Goal: Information Seeking & Learning: Learn about a topic

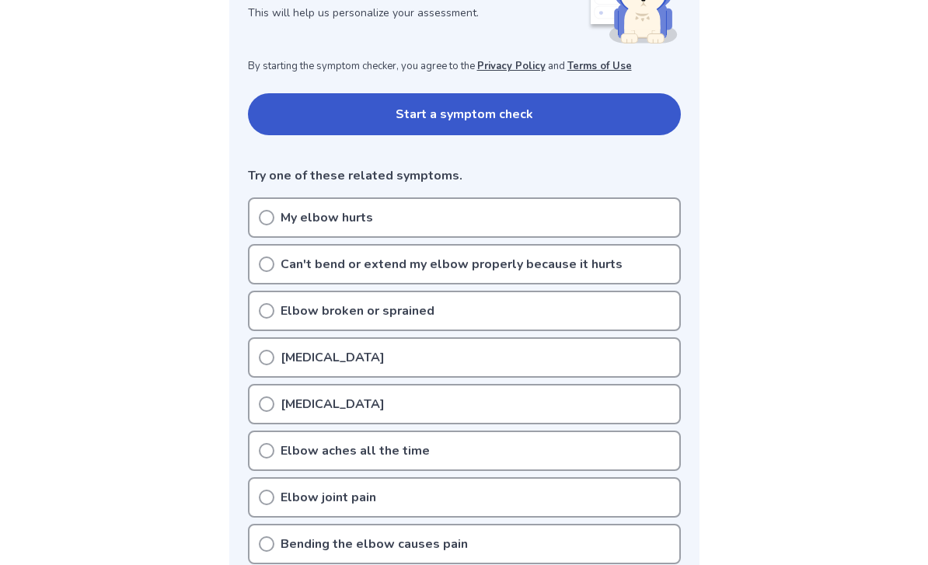
scroll to position [267, 0]
click at [270, 358] on icon at bounding box center [267, 359] width 16 height 16
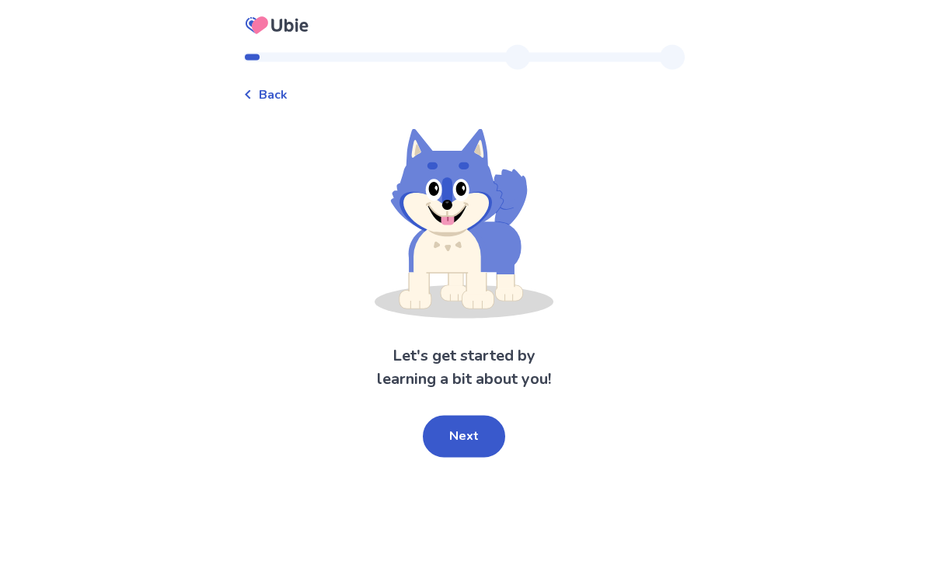
scroll to position [50, 0]
click at [459, 416] on button "Next" at bounding box center [464, 437] width 82 height 42
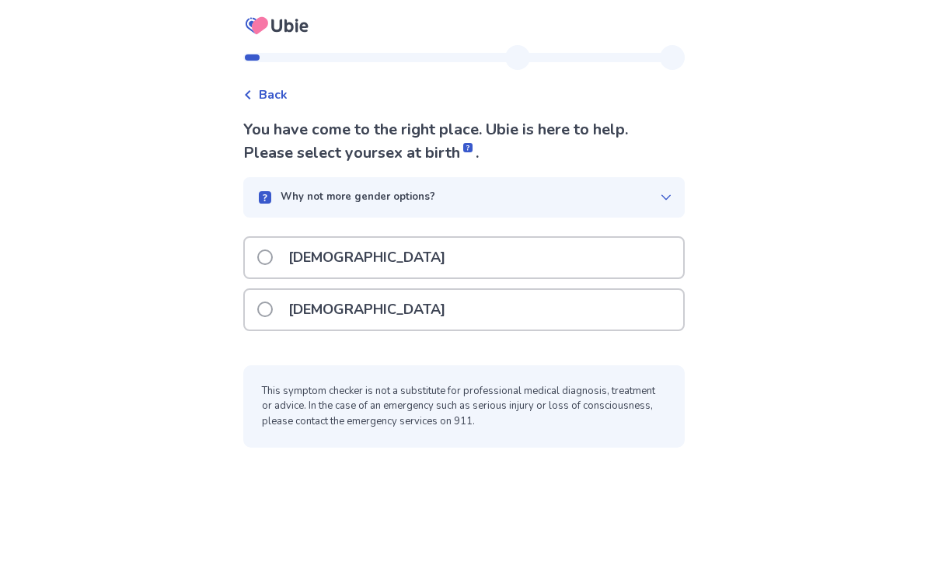
click at [463, 290] on div "Female" at bounding box center [464, 310] width 438 height 40
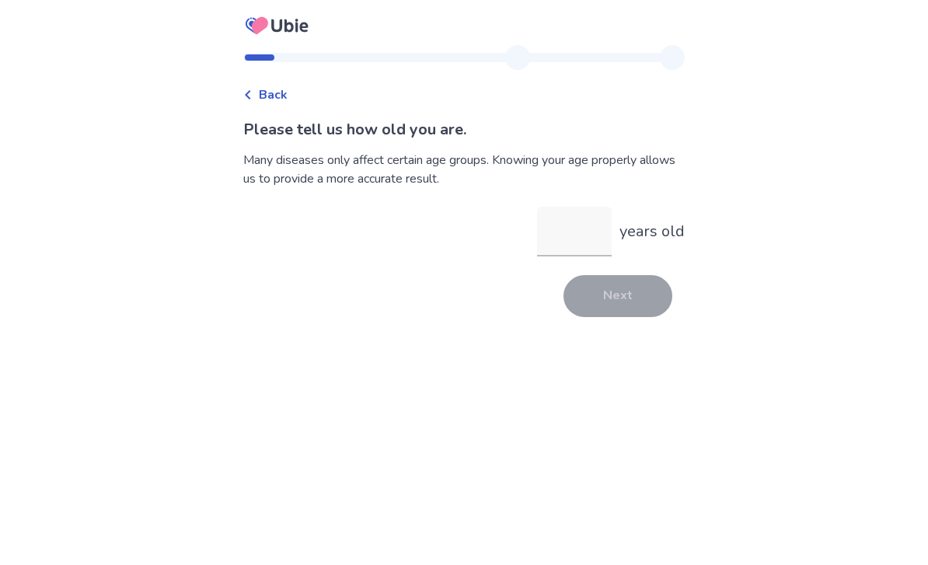
click at [564, 238] on input "years old" at bounding box center [574, 232] width 75 height 50
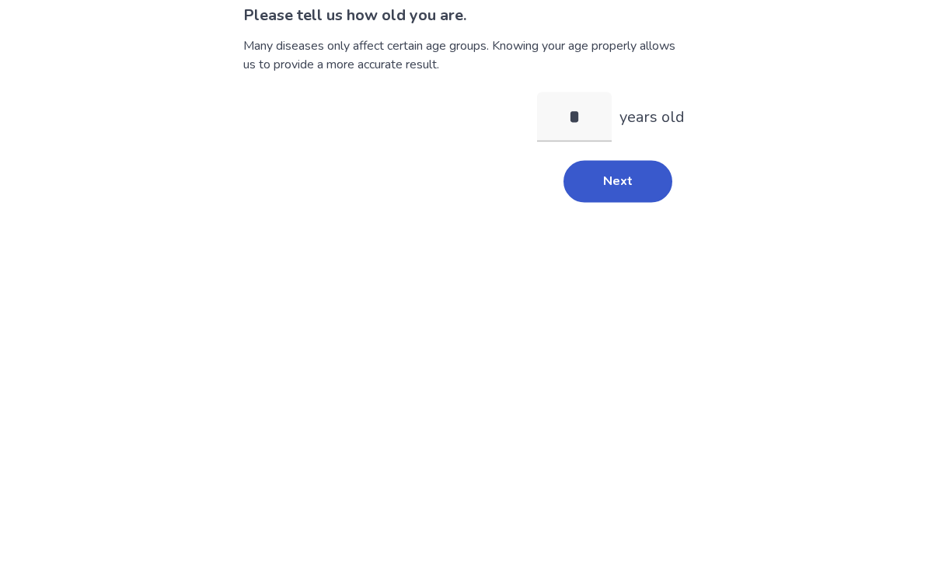
type input "**"
click at [613, 275] on button "Next" at bounding box center [618, 296] width 109 height 42
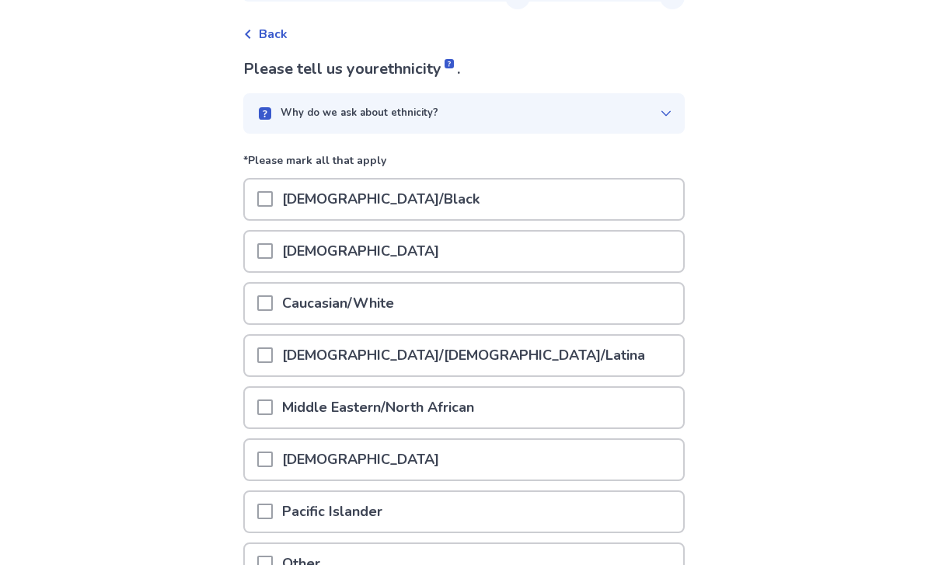
click at [519, 312] on div "Caucasian/White" at bounding box center [464, 304] width 438 height 40
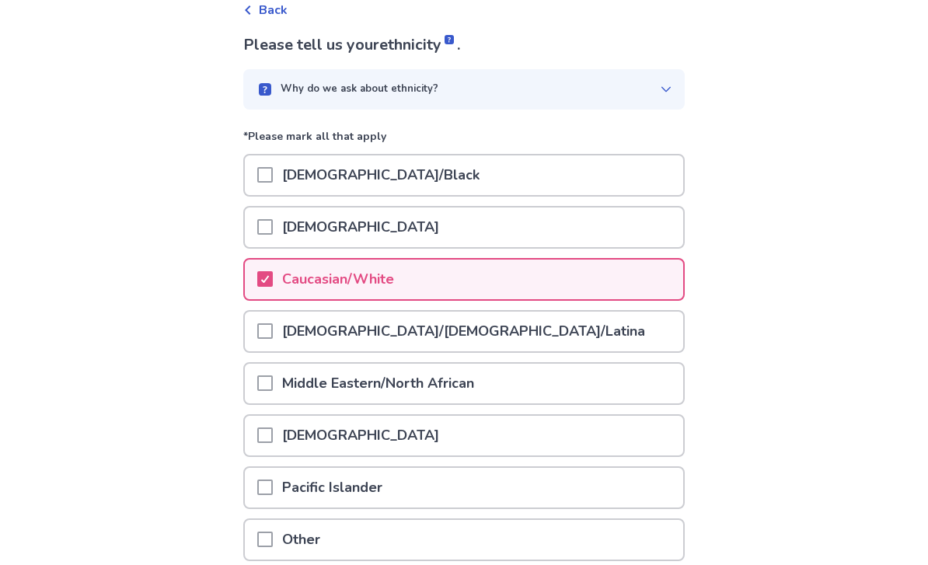
scroll to position [169, 0]
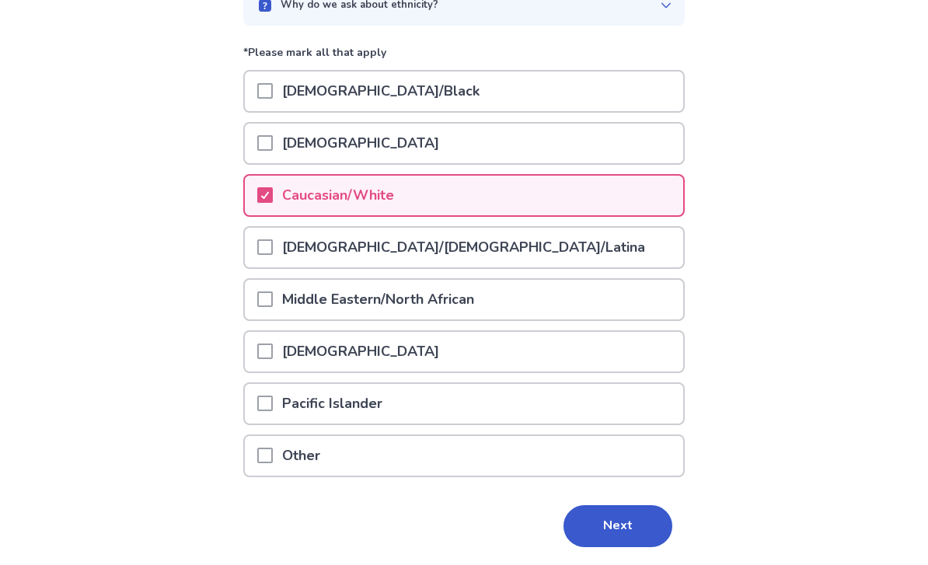
click at [617, 523] on button "Next" at bounding box center [618, 526] width 109 height 42
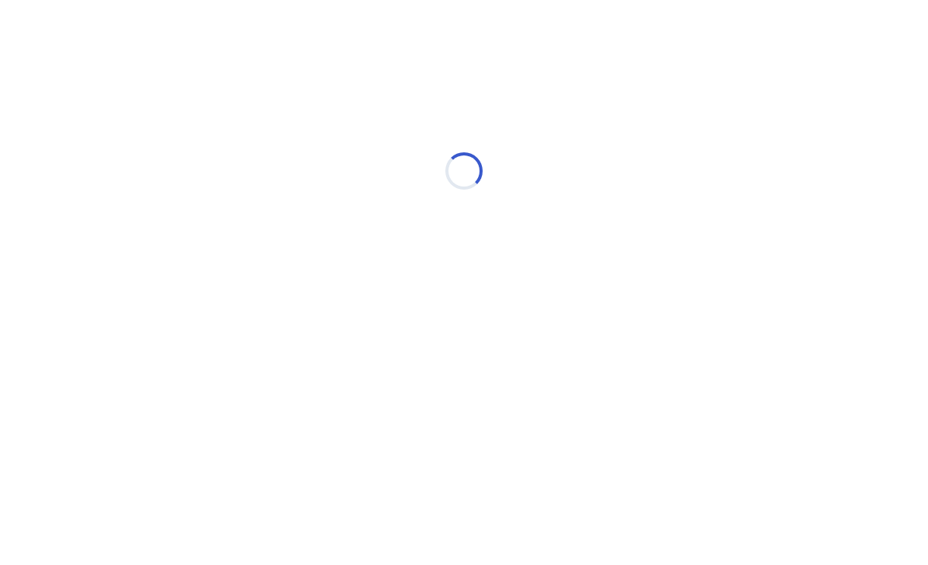
scroll to position [0, 0]
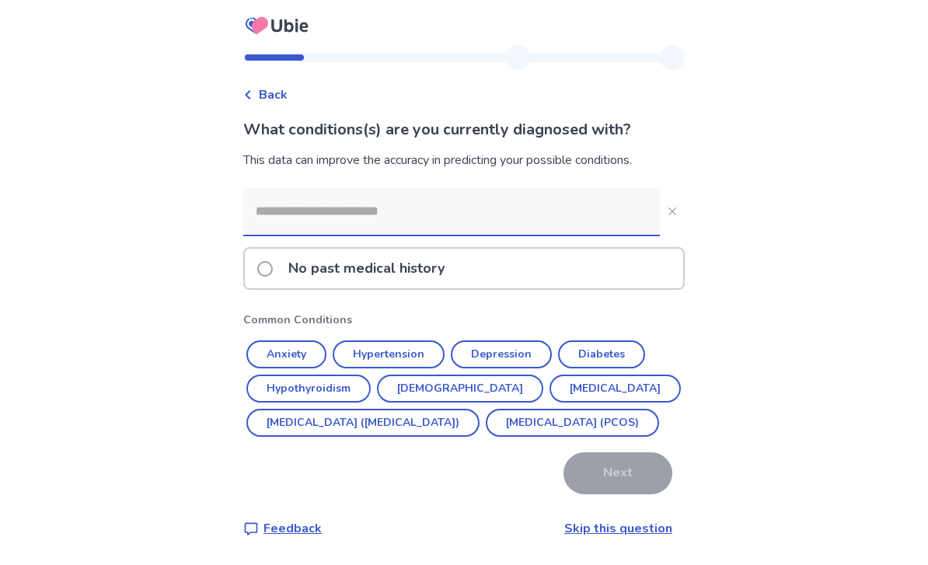
click at [0, 25] on div "Back What conditions(s) are you currently diagnosed with? This data can improve…" at bounding box center [464, 282] width 928 height 565
click at [302, 358] on button "Anxiety" at bounding box center [286, 354] width 80 height 28
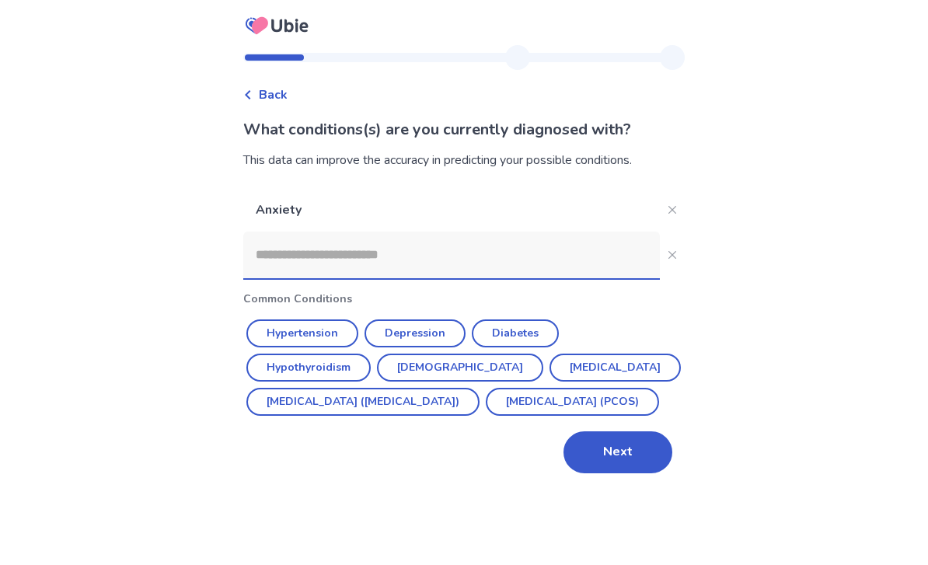
click at [393, 407] on button "Irritable Bowel Syndrome (IBS)" at bounding box center [362, 402] width 233 height 28
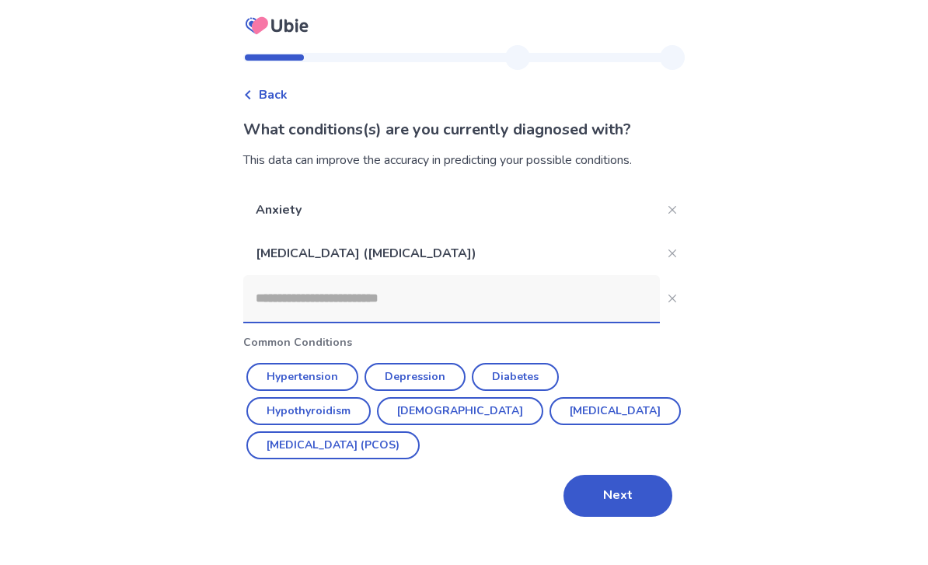
click at [419, 376] on button "Depression" at bounding box center [415, 377] width 101 height 28
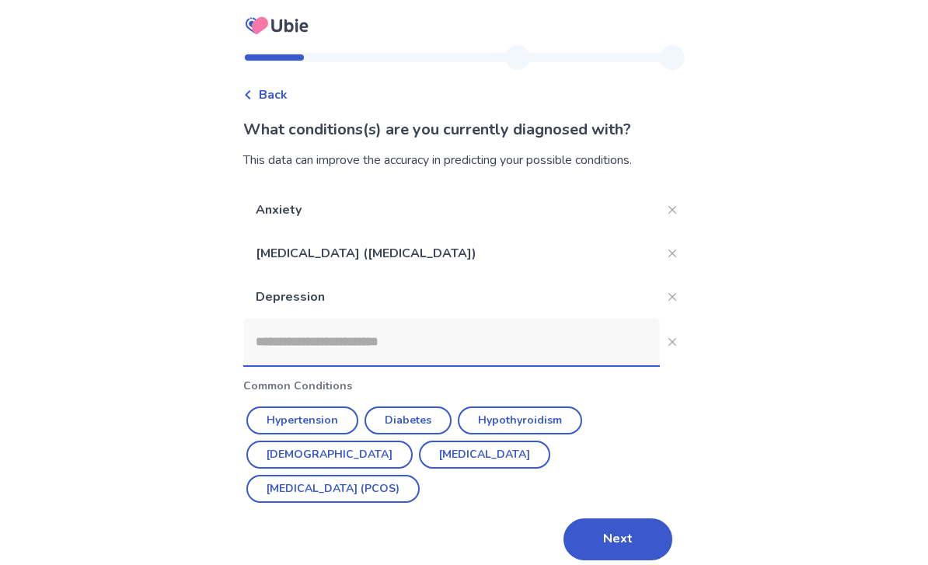
click at [622, 518] on button "Next" at bounding box center [618, 539] width 109 height 42
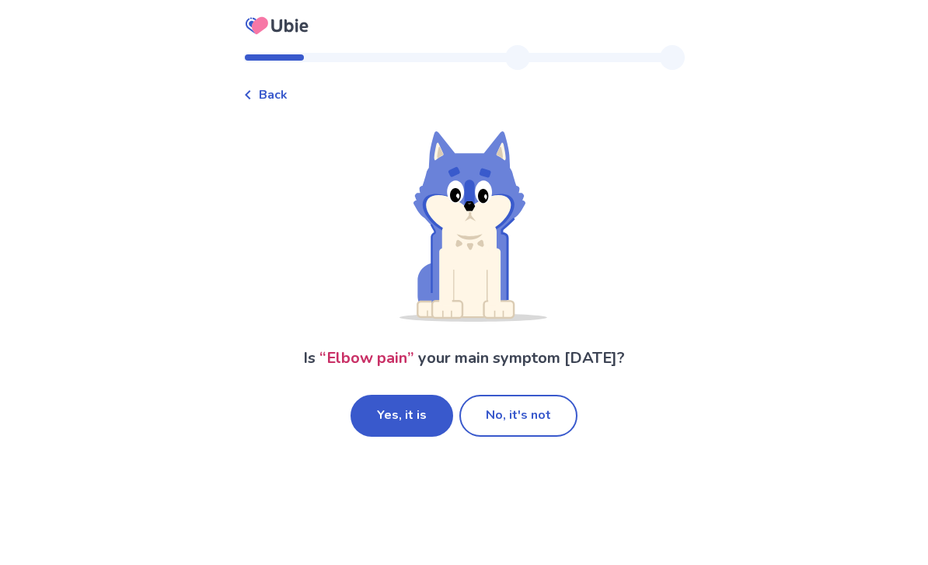
scroll to position [50, 0]
click at [410, 395] on button "Yes, it is" at bounding box center [402, 416] width 103 height 42
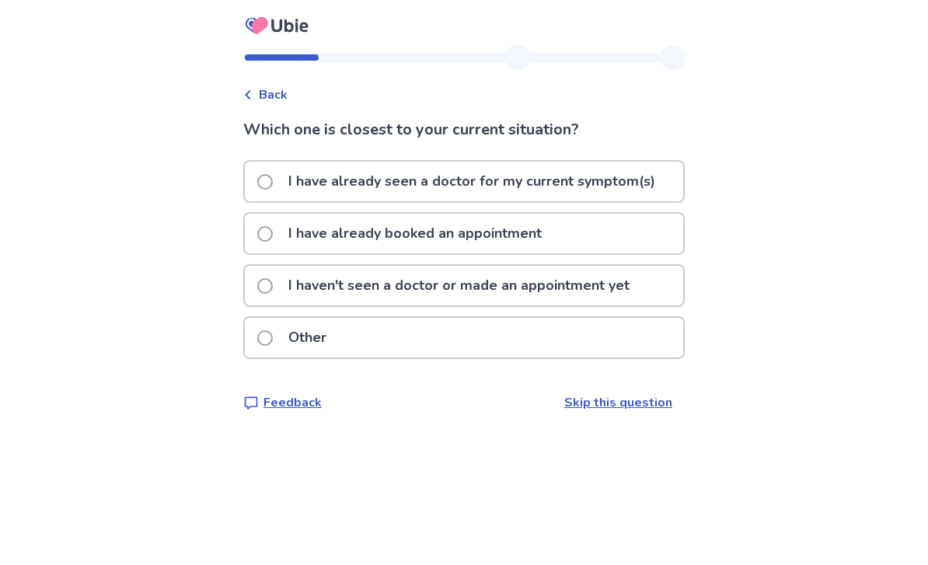
click at [563, 297] on p "I haven't seen a doctor or made an appointment yet" at bounding box center [459, 286] width 360 height 40
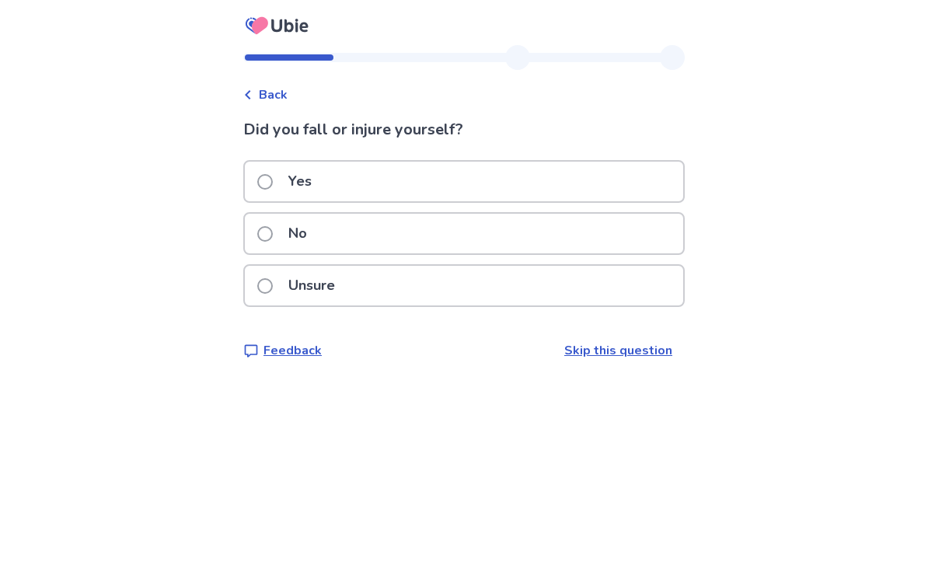
click at [483, 238] on div "No" at bounding box center [464, 234] width 438 height 40
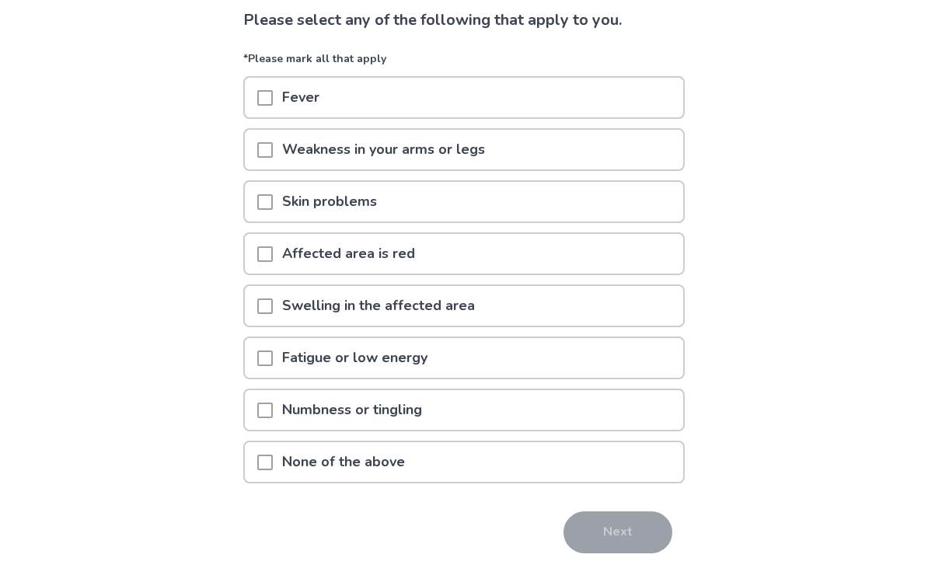
scroll to position [117, 0]
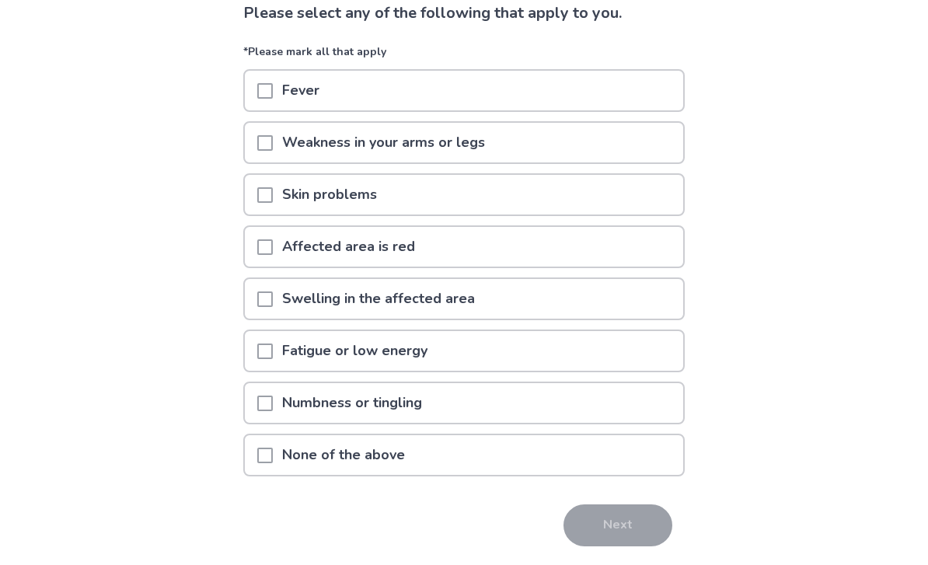
click at [543, 456] on div "None of the above" at bounding box center [464, 455] width 438 height 40
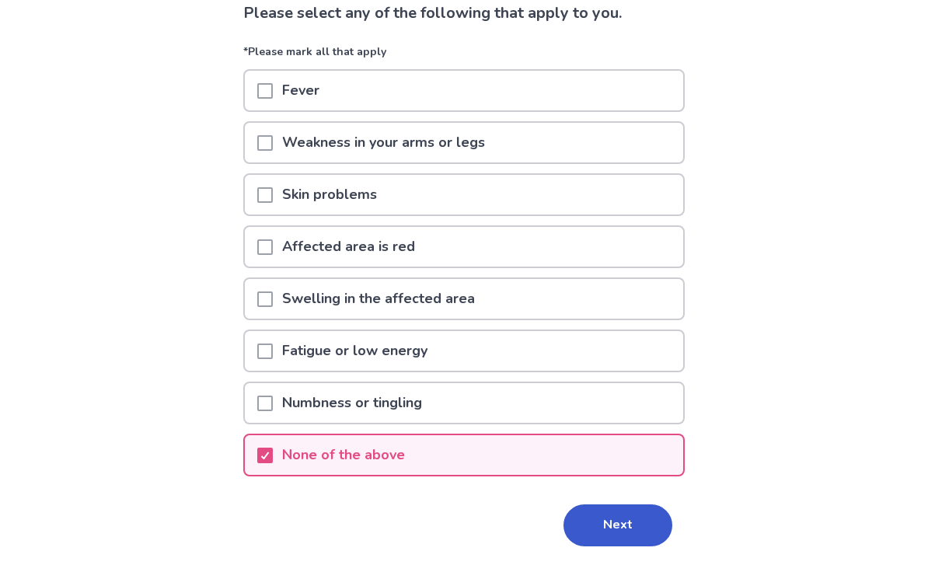
click at [606, 524] on button "Next" at bounding box center [618, 525] width 109 height 42
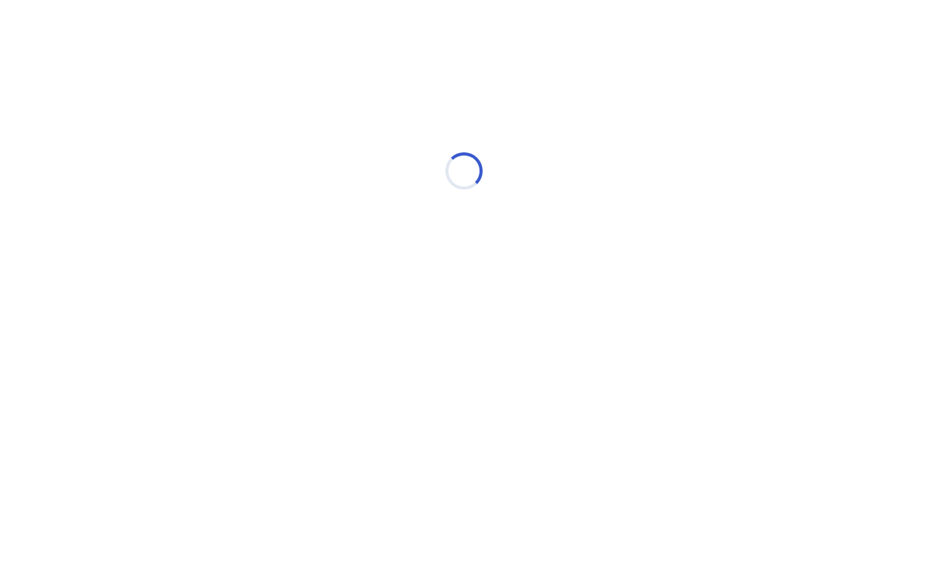
select select "*"
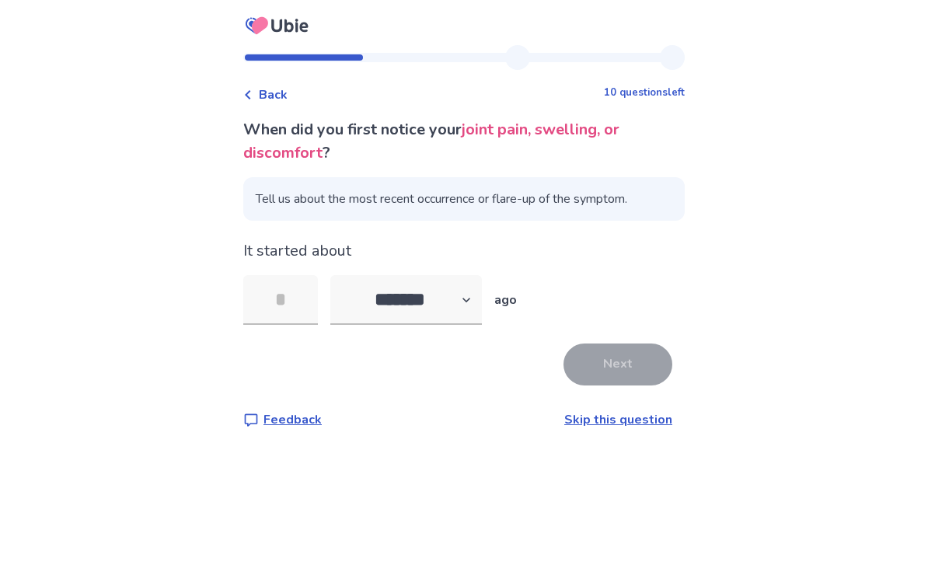
click at [295, 288] on input "tel" at bounding box center [280, 300] width 75 height 50
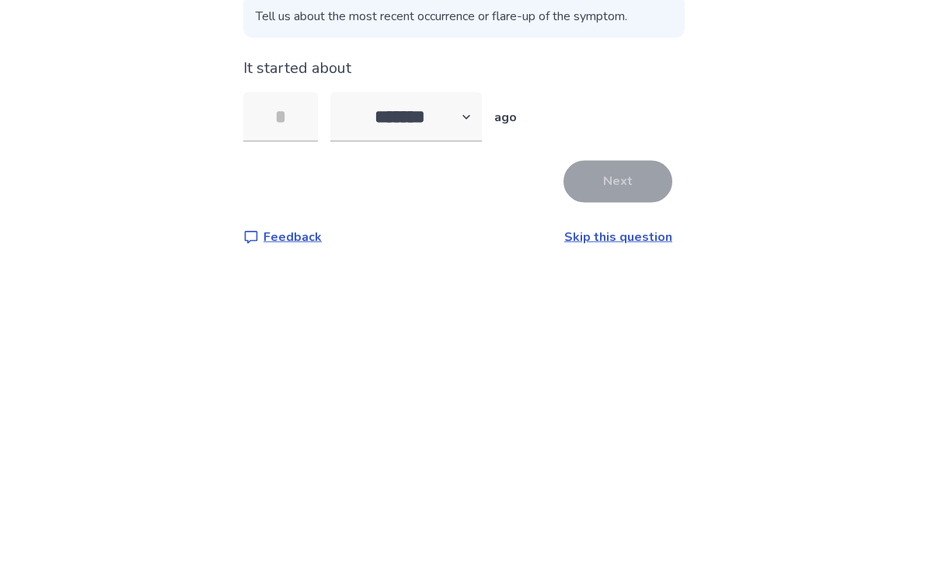
type input "*"
click at [620, 344] on button "Next" at bounding box center [618, 365] width 109 height 42
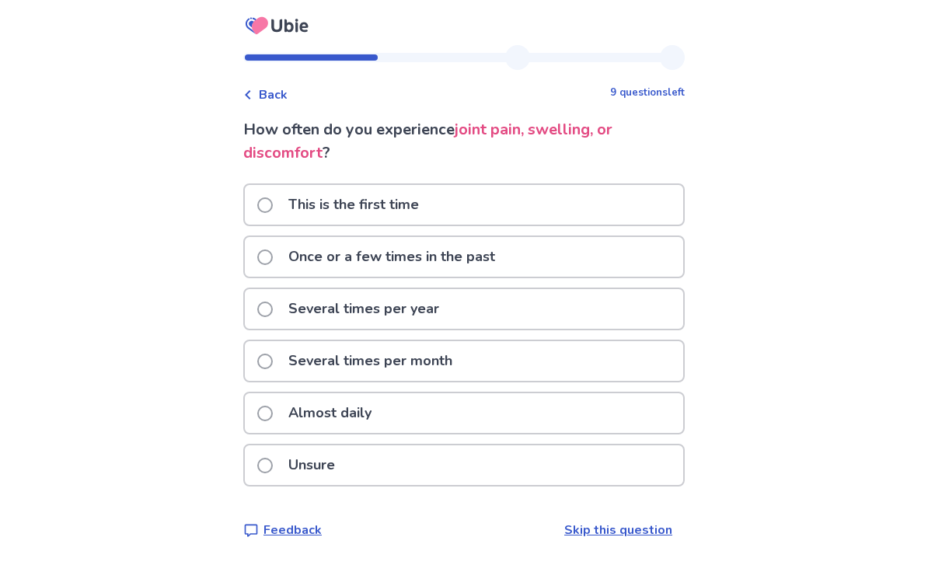
click at [554, 308] on div "Several times per year" at bounding box center [464, 309] width 438 height 40
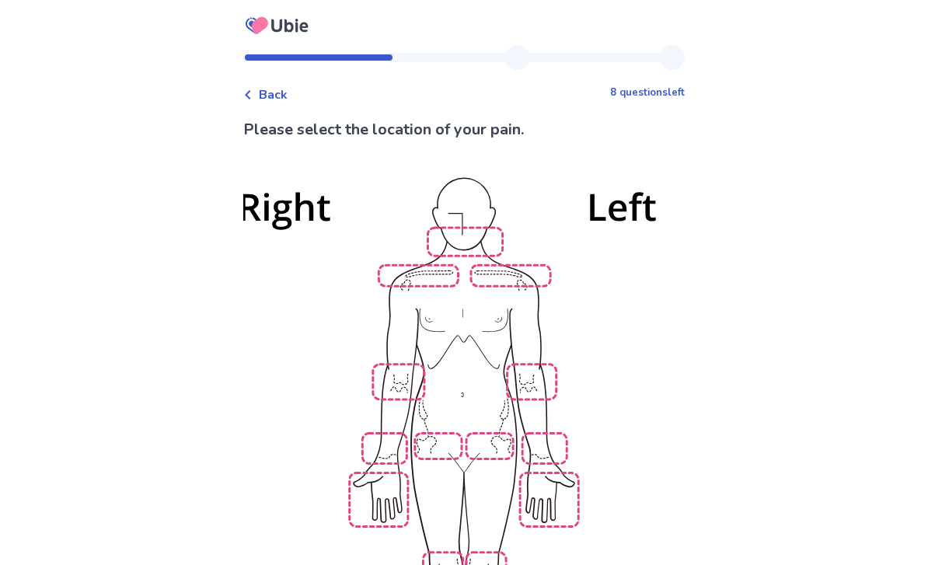
click at [527, 374] on img at bounding box center [464, 459] width 883 height 598
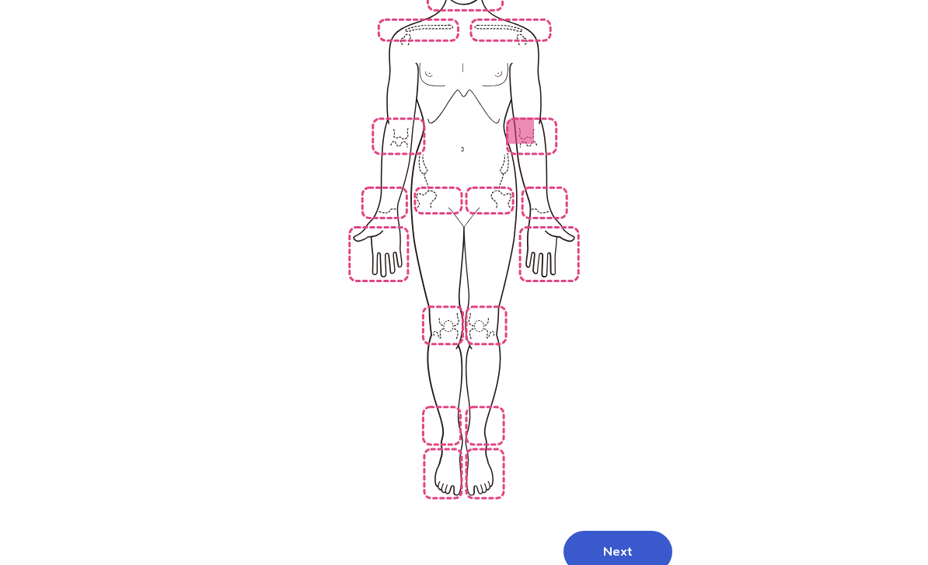
scroll to position [247, 0]
click at [609, 529] on button "Next" at bounding box center [618, 550] width 109 height 42
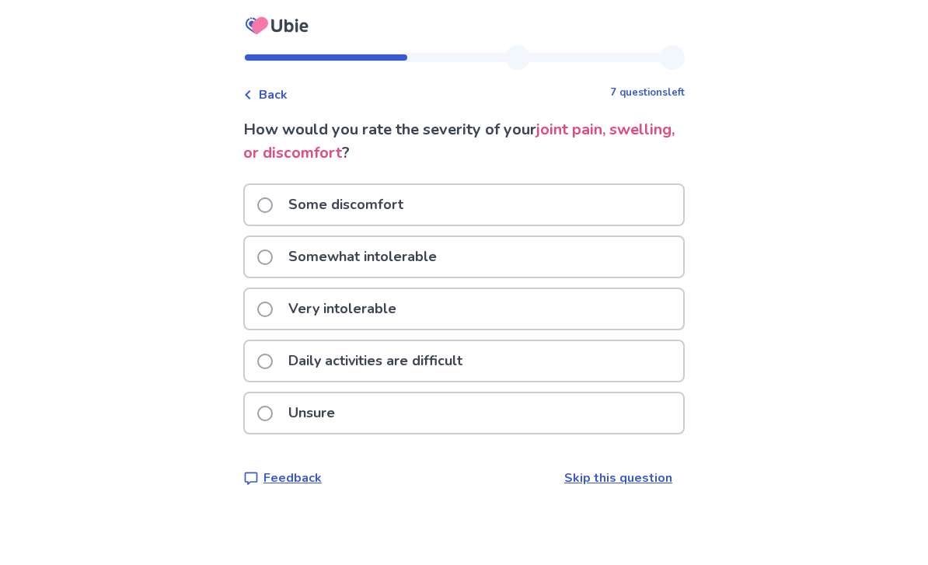
click at [522, 207] on div "Some discomfort" at bounding box center [464, 205] width 438 height 40
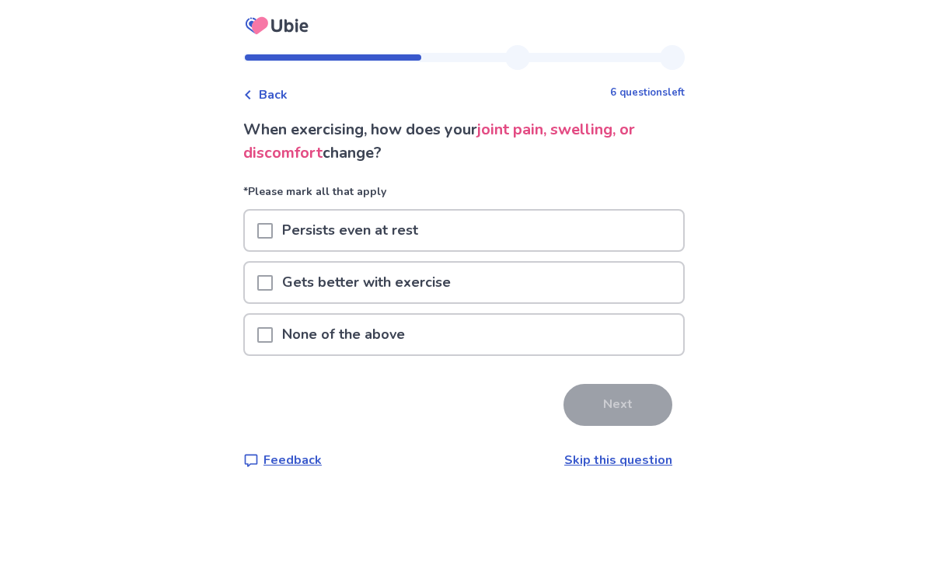
click at [560, 349] on div "None of the above" at bounding box center [464, 335] width 438 height 40
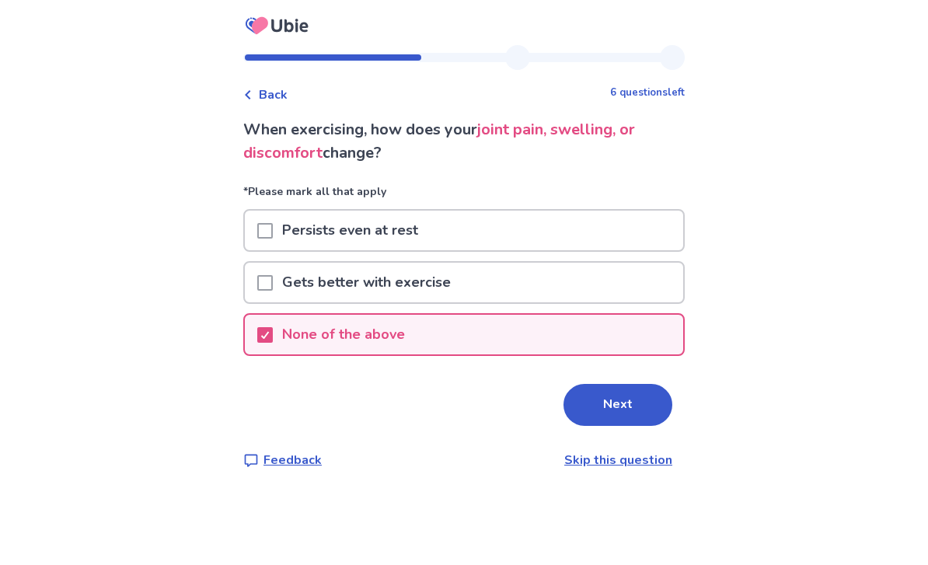
click at [620, 414] on button "Next" at bounding box center [618, 405] width 109 height 42
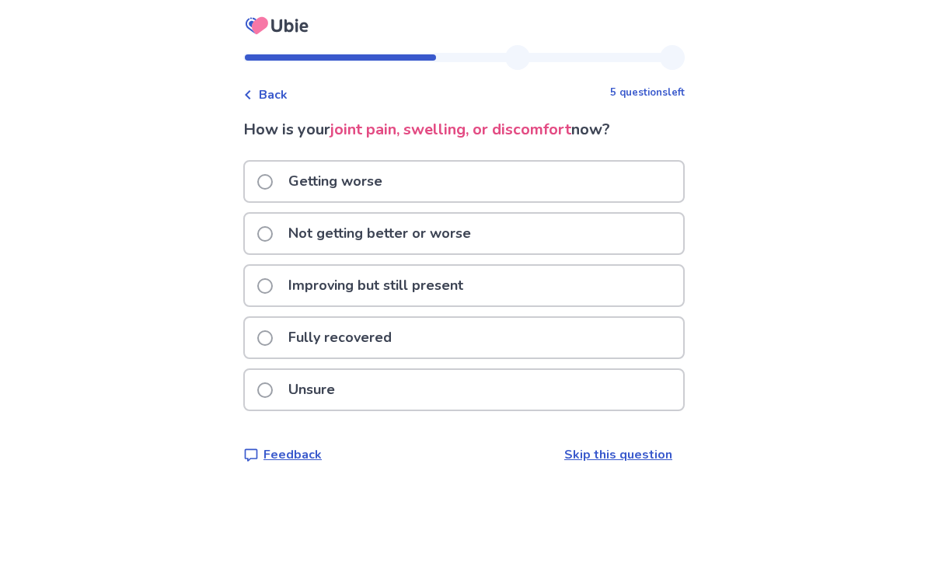
click at [569, 239] on div "Not getting better or worse" at bounding box center [464, 234] width 438 height 40
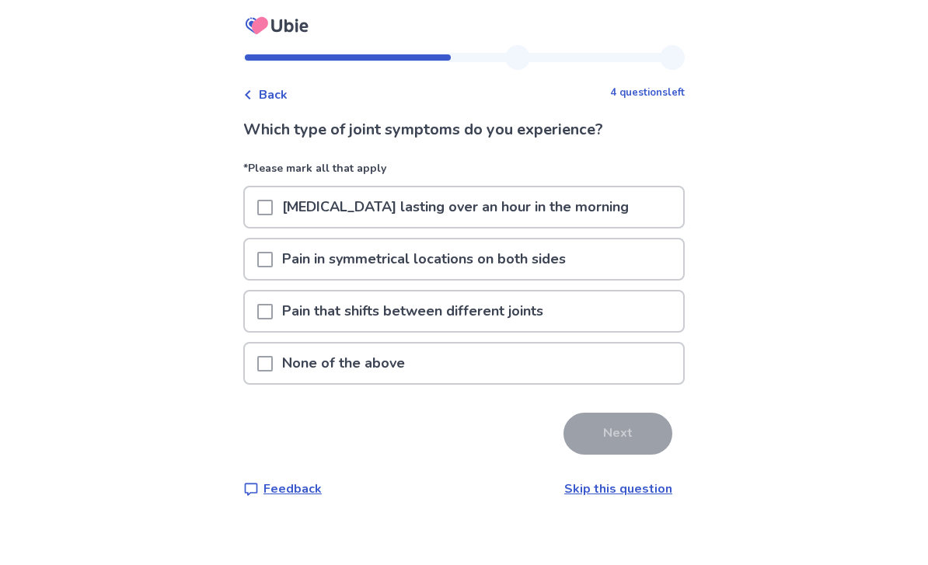
click at [606, 367] on div "None of the above" at bounding box center [464, 364] width 438 height 40
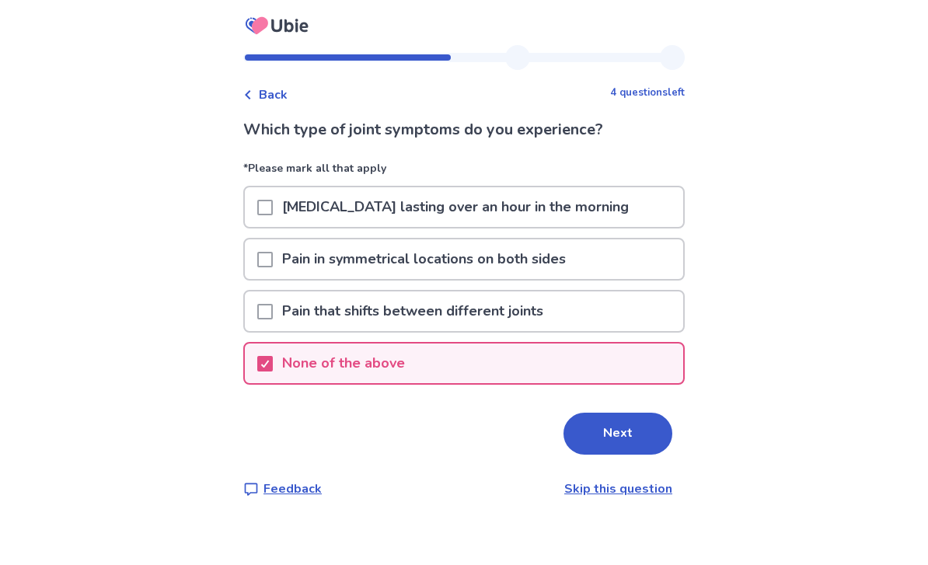
click at [623, 438] on button "Next" at bounding box center [618, 434] width 109 height 42
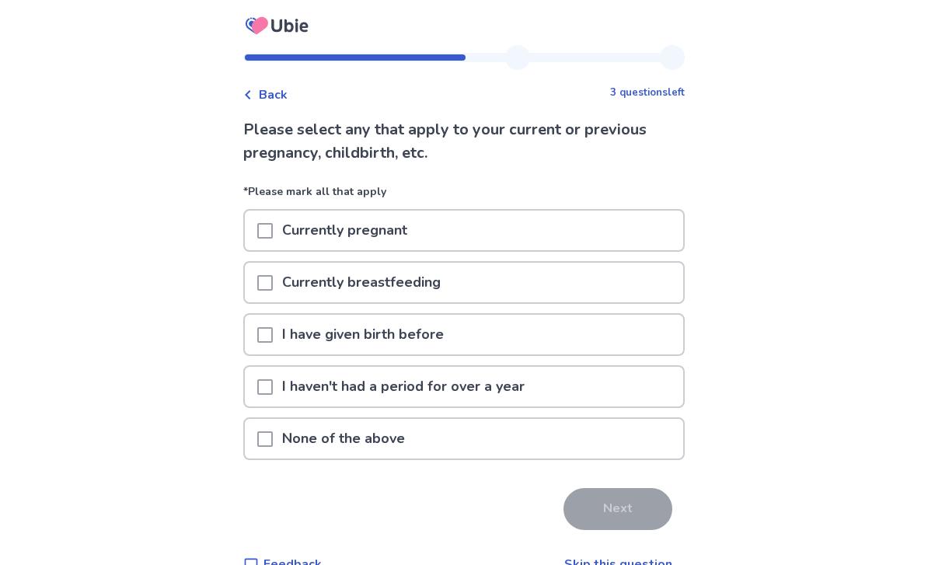
click at [574, 448] on div "None of the above" at bounding box center [464, 439] width 438 height 40
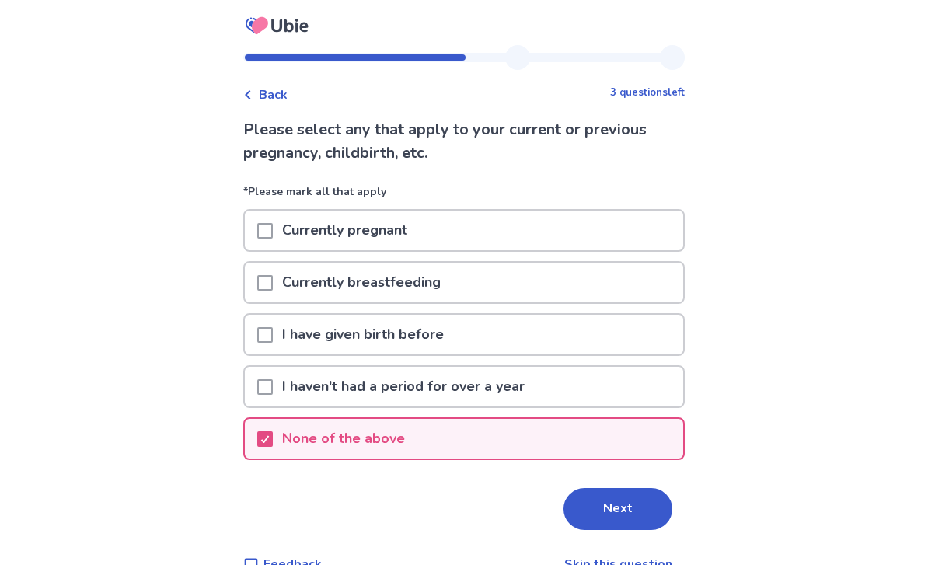
click at [629, 510] on button "Next" at bounding box center [618, 509] width 109 height 42
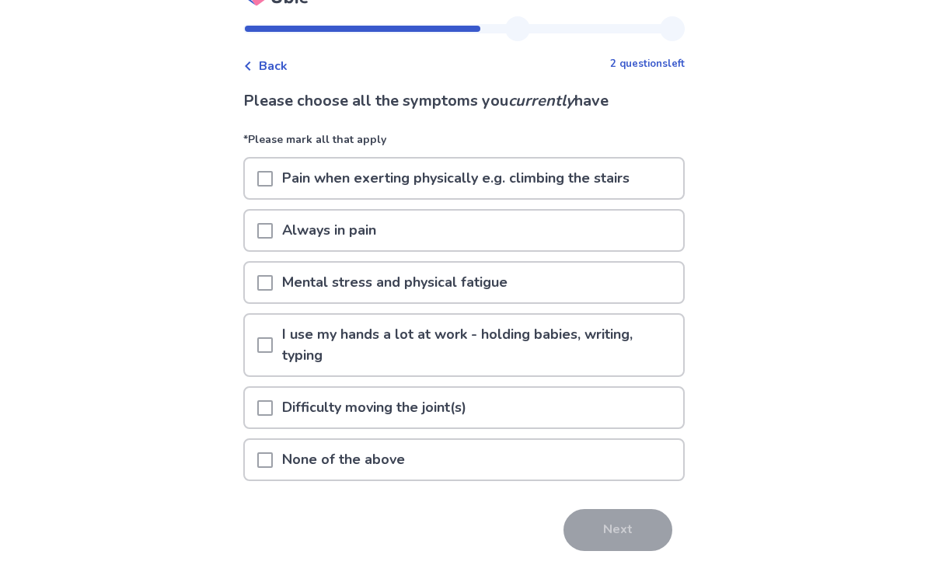
scroll to position [33, 0]
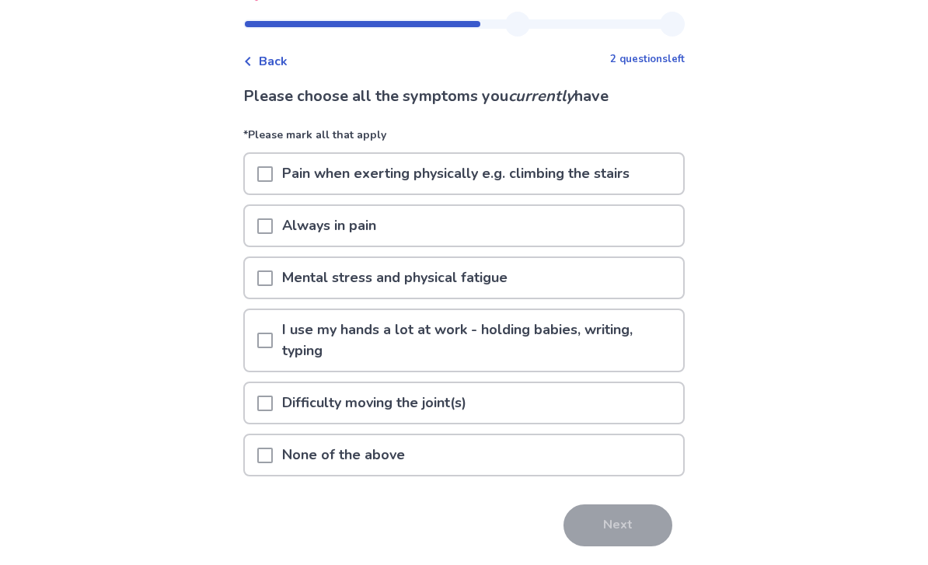
click at [591, 452] on div "None of the above" at bounding box center [464, 455] width 438 height 40
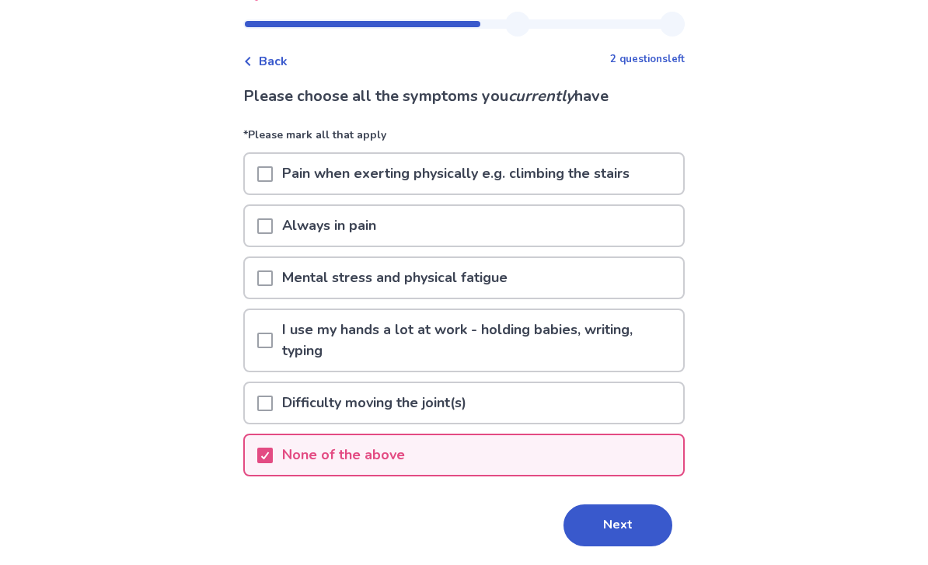
click at [610, 535] on button "Next" at bounding box center [618, 525] width 109 height 42
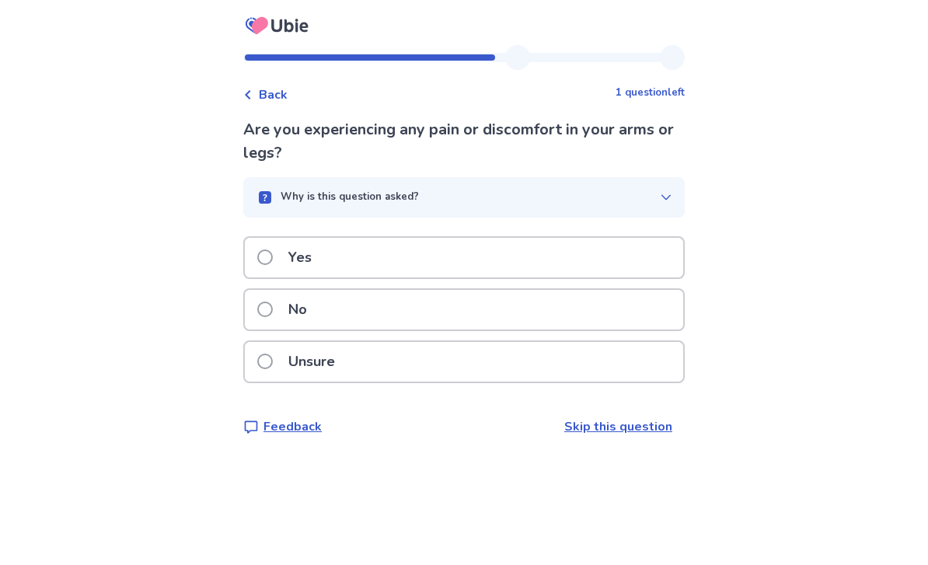
click at [591, 369] on div "Unsure" at bounding box center [464, 362] width 438 height 40
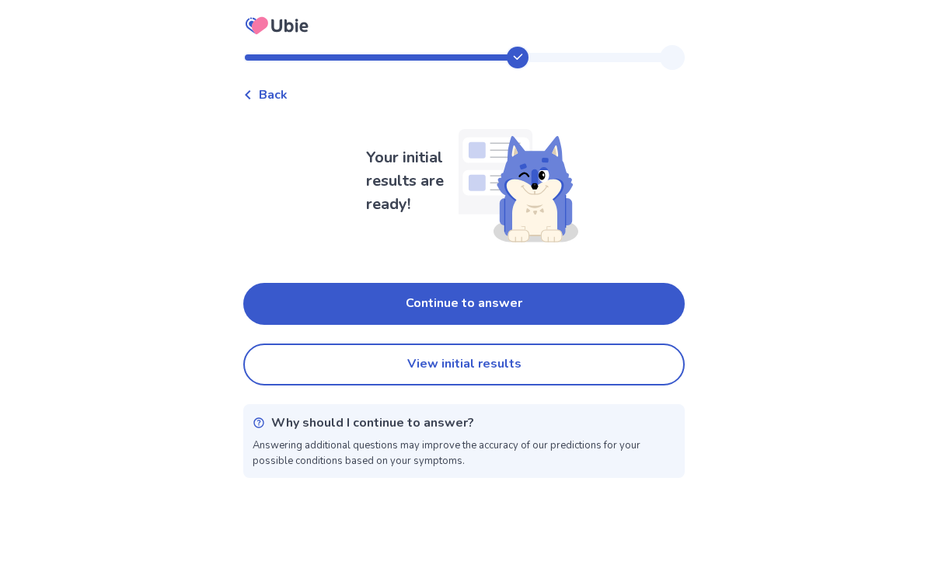
click at [599, 314] on button "Continue to answer" at bounding box center [464, 304] width 442 height 42
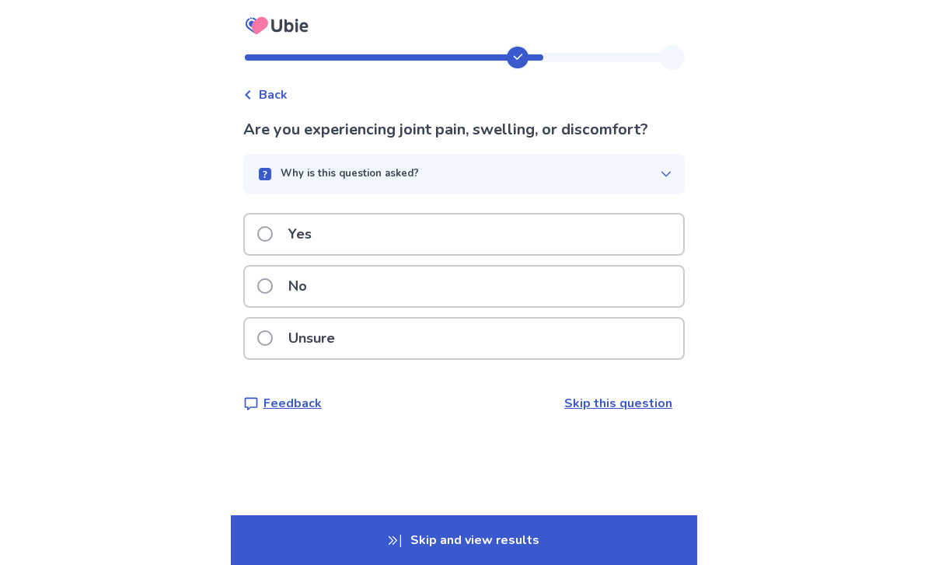
click at [579, 337] on div "Unsure" at bounding box center [464, 339] width 438 height 40
click at [573, 297] on div "No" at bounding box center [464, 287] width 438 height 40
click at [580, 291] on div "No" at bounding box center [464, 287] width 438 height 40
click at [578, 297] on div "No" at bounding box center [464, 287] width 438 height 40
click at [589, 293] on div "No" at bounding box center [464, 287] width 438 height 40
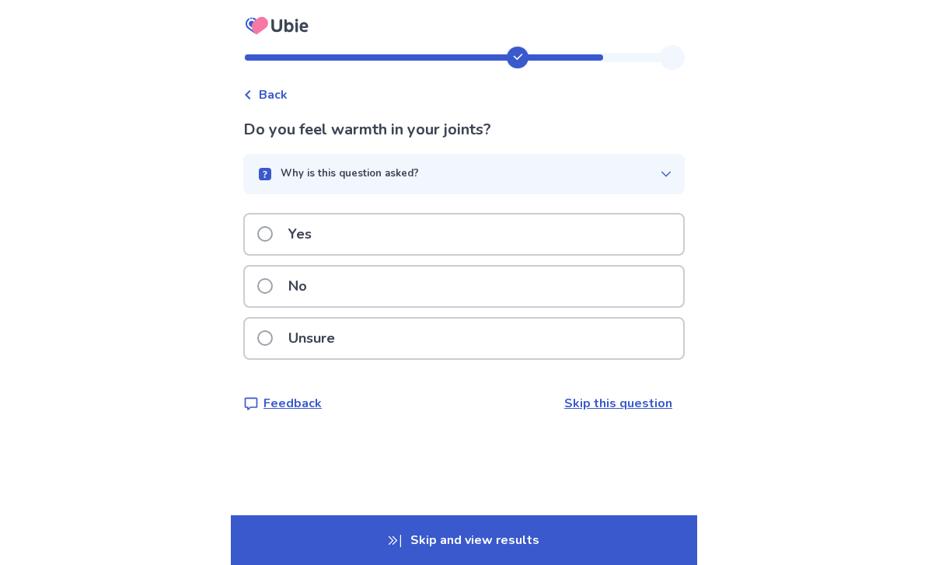
click at [445, 295] on div "No" at bounding box center [464, 287] width 438 height 40
click at [585, 295] on div "No" at bounding box center [464, 287] width 438 height 40
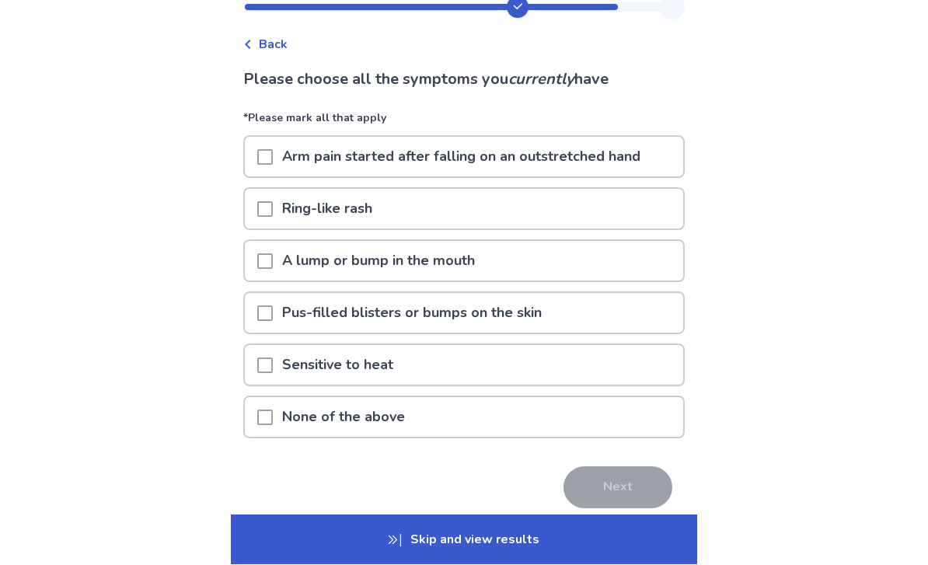
scroll to position [51, 0]
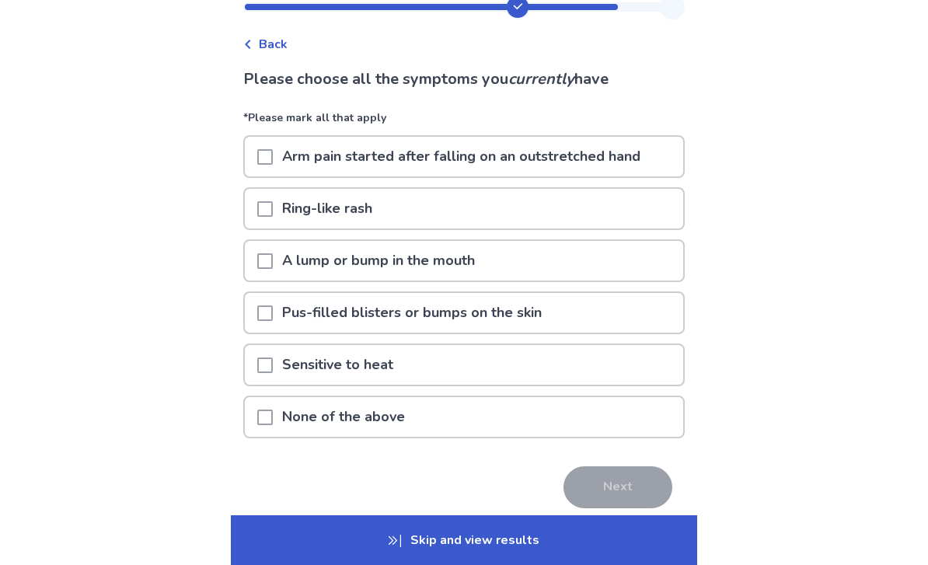
click at [603, 426] on div "None of the above" at bounding box center [464, 417] width 438 height 40
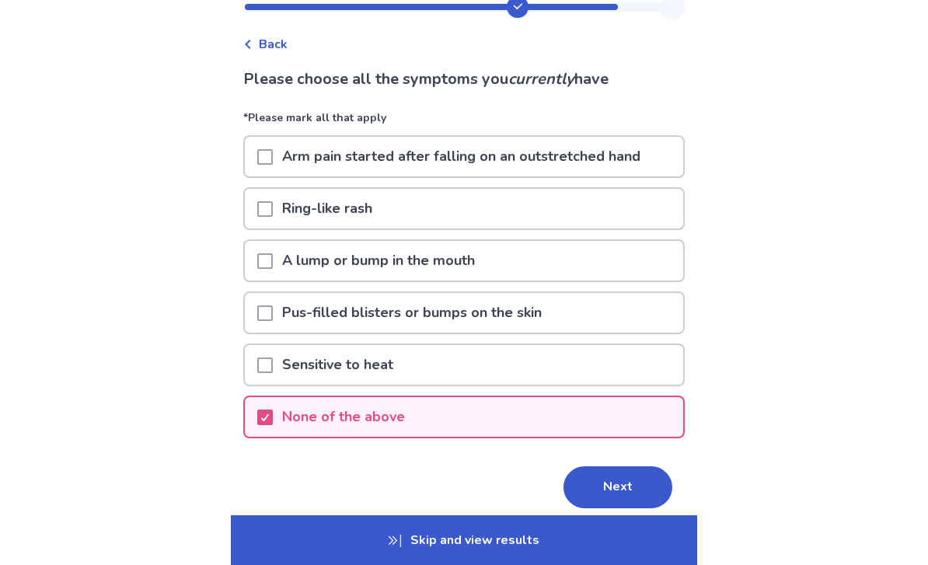
click at [611, 496] on button "Next" at bounding box center [618, 487] width 109 height 42
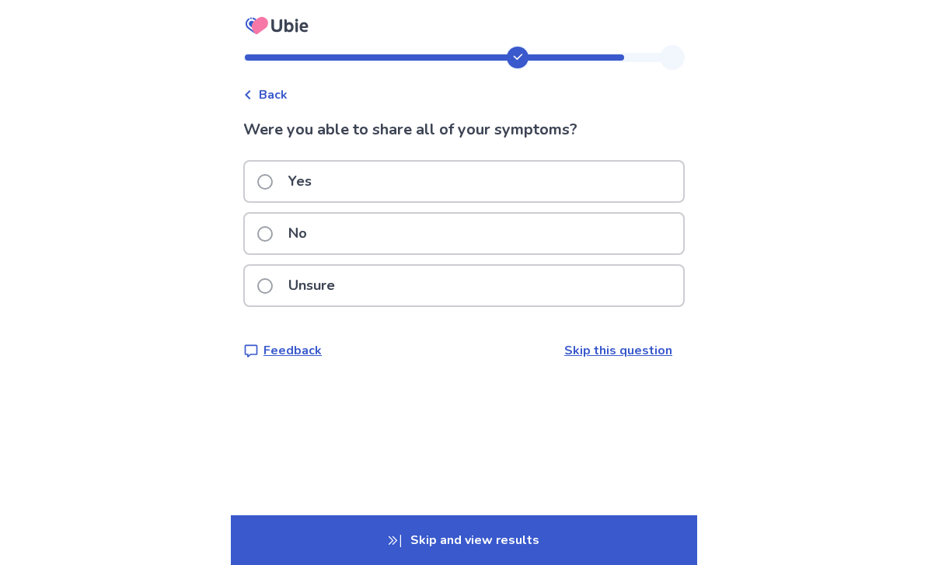
click at [605, 293] on div "Unsure" at bounding box center [464, 286] width 438 height 40
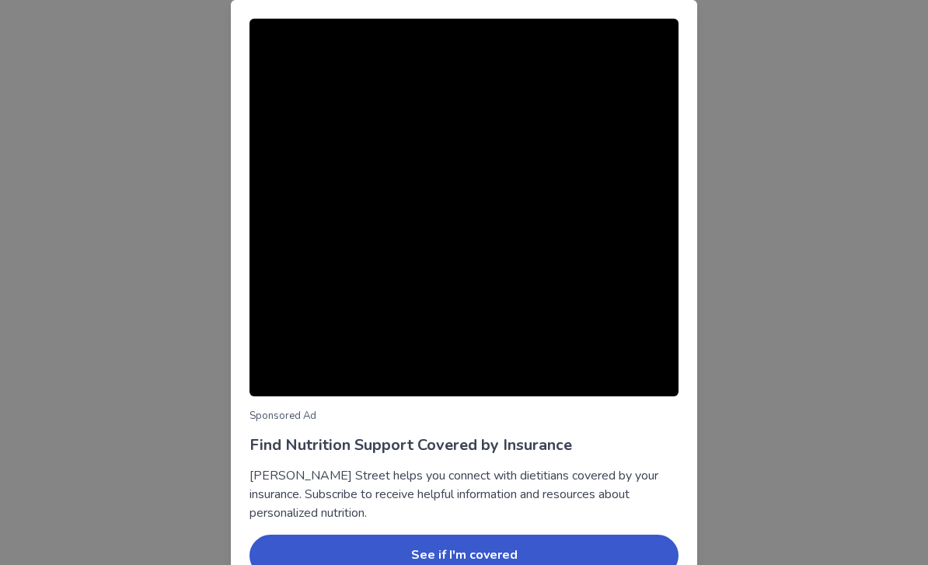
scroll to position [81, 0]
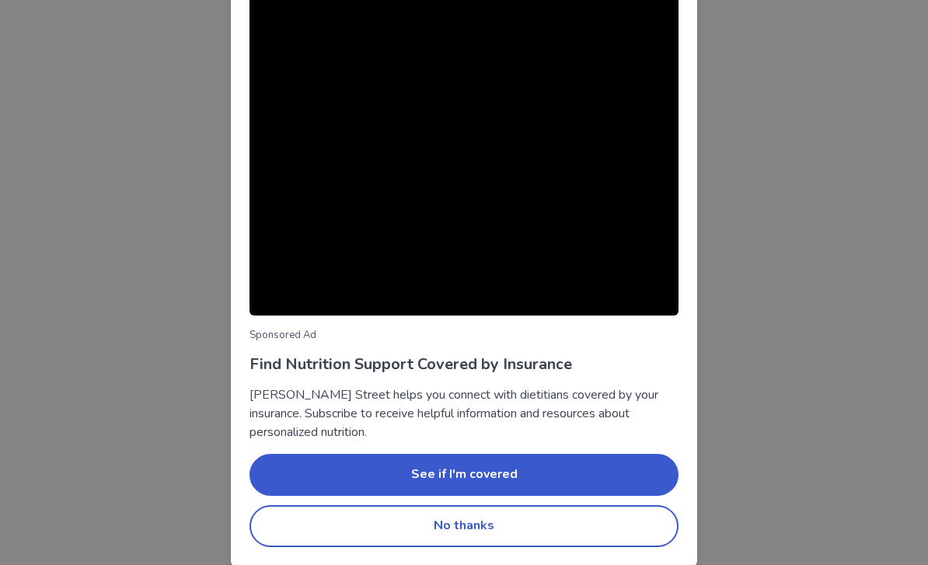
click at [572, 527] on button "No thanks" at bounding box center [464, 526] width 429 height 42
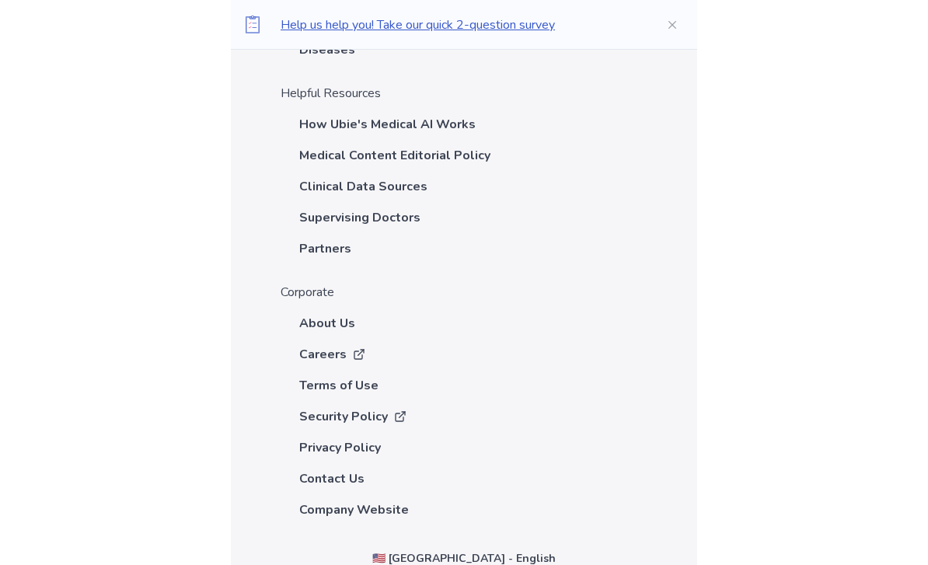
scroll to position [4123, 0]
